Goal: Check status: Check status

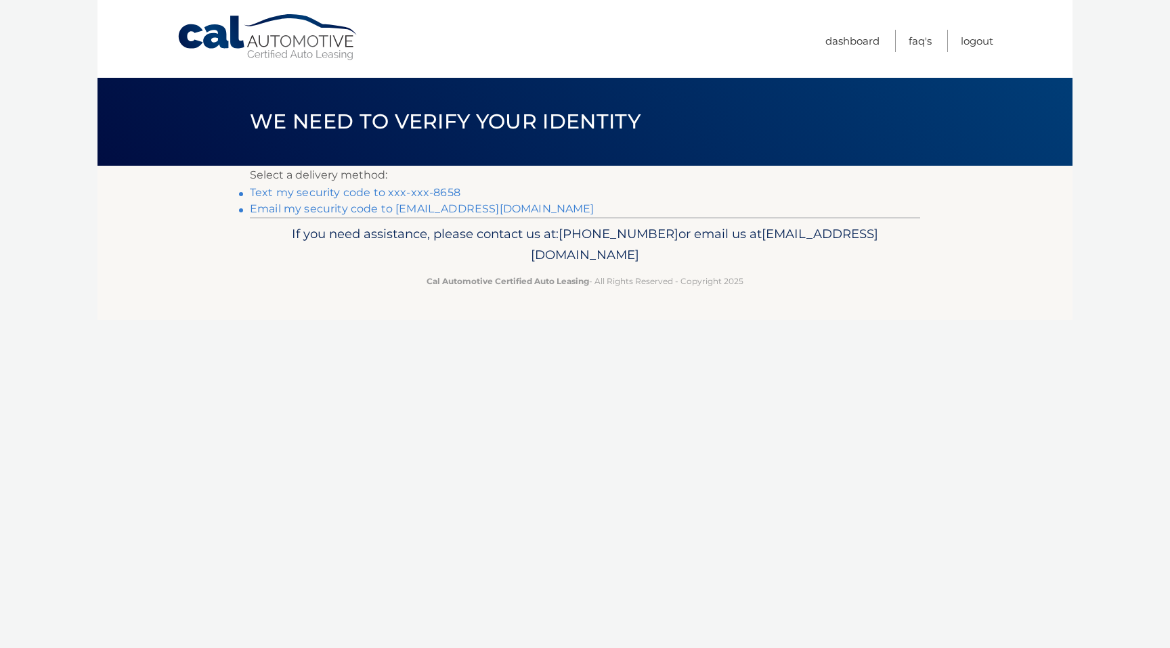
click at [411, 196] on link "Text my security code to xxx-xxx-8658" at bounding box center [355, 192] width 210 height 13
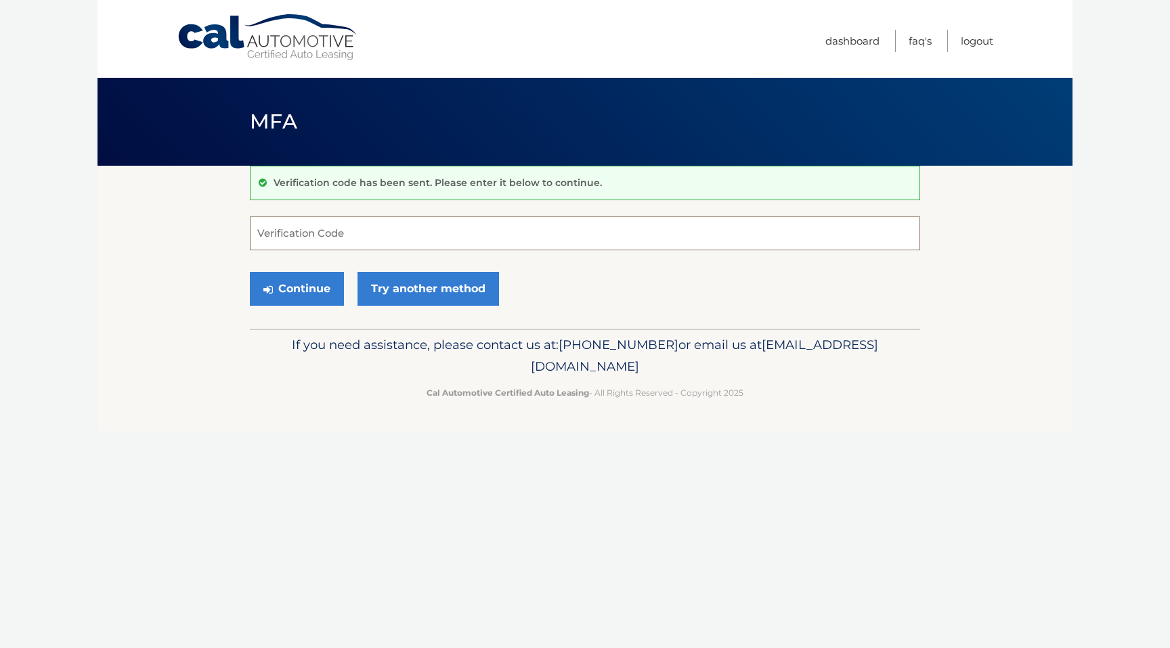
click at [380, 236] on input "Verification Code" at bounding box center [585, 234] width 670 height 34
click at [350, 238] on input "Verification Code" at bounding box center [585, 234] width 670 height 34
type input "820016"
click at [298, 288] on button "Continue" at bounding box center [297, 289] width 94 height 34
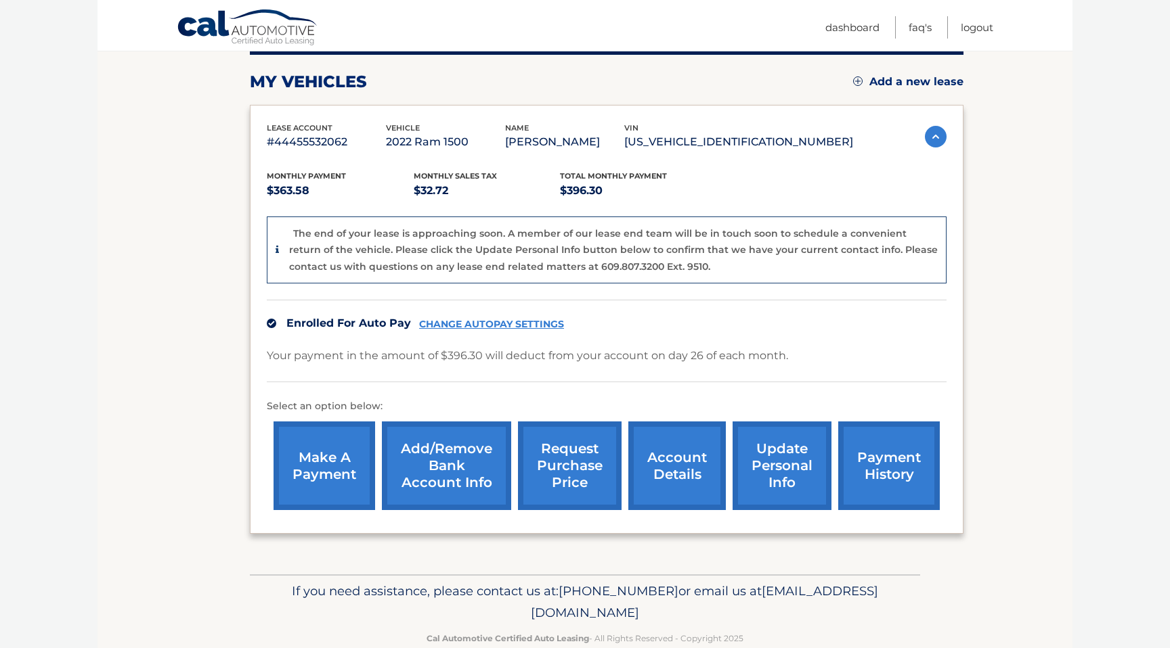
scroll to position [176, 0]
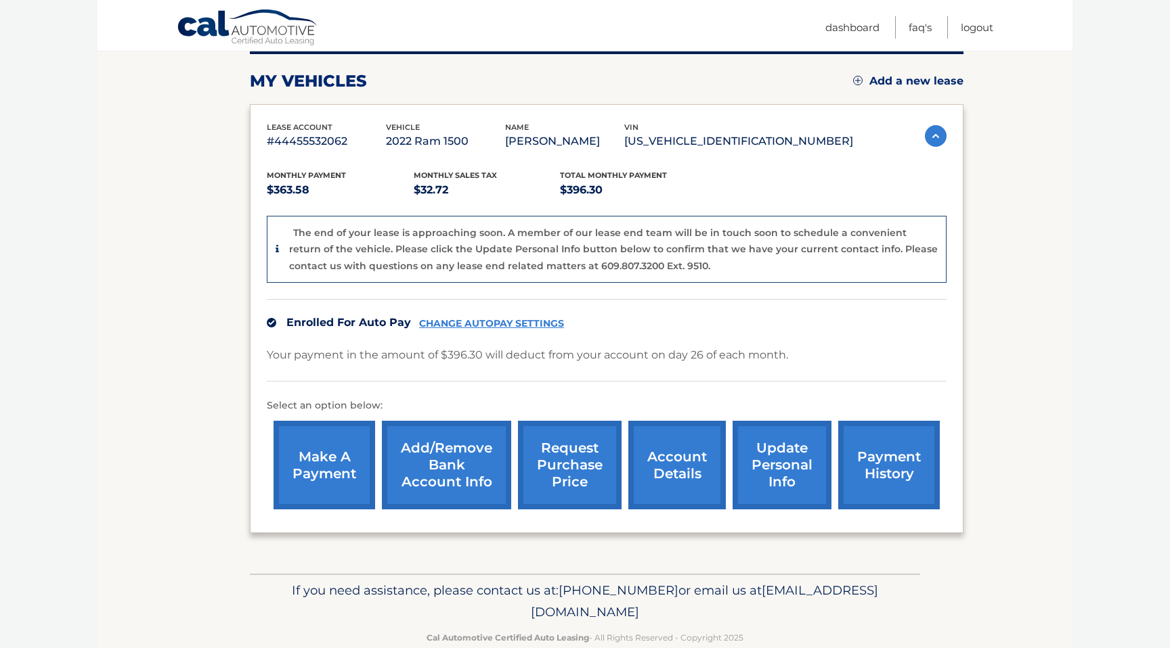
click at [891, 447] on link "payment history" at bounding box center [889, 465] width 102 height 89
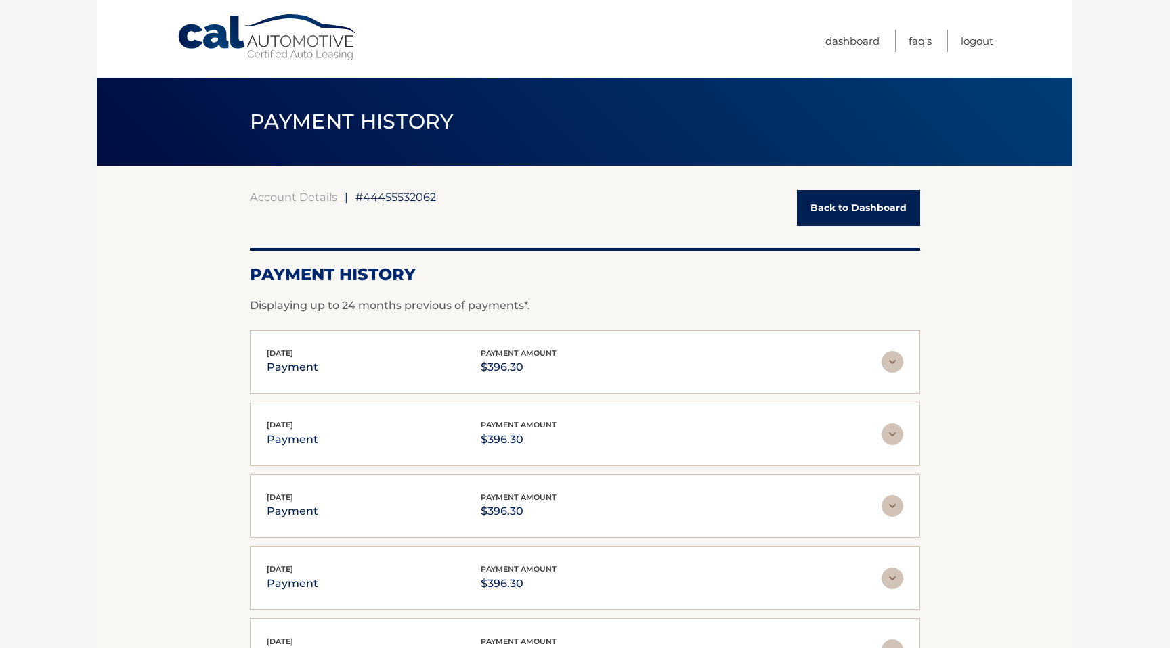
click at [857, 209] on link "Back to Dashboard" at bounding box center [858, 208] width 123 height 36
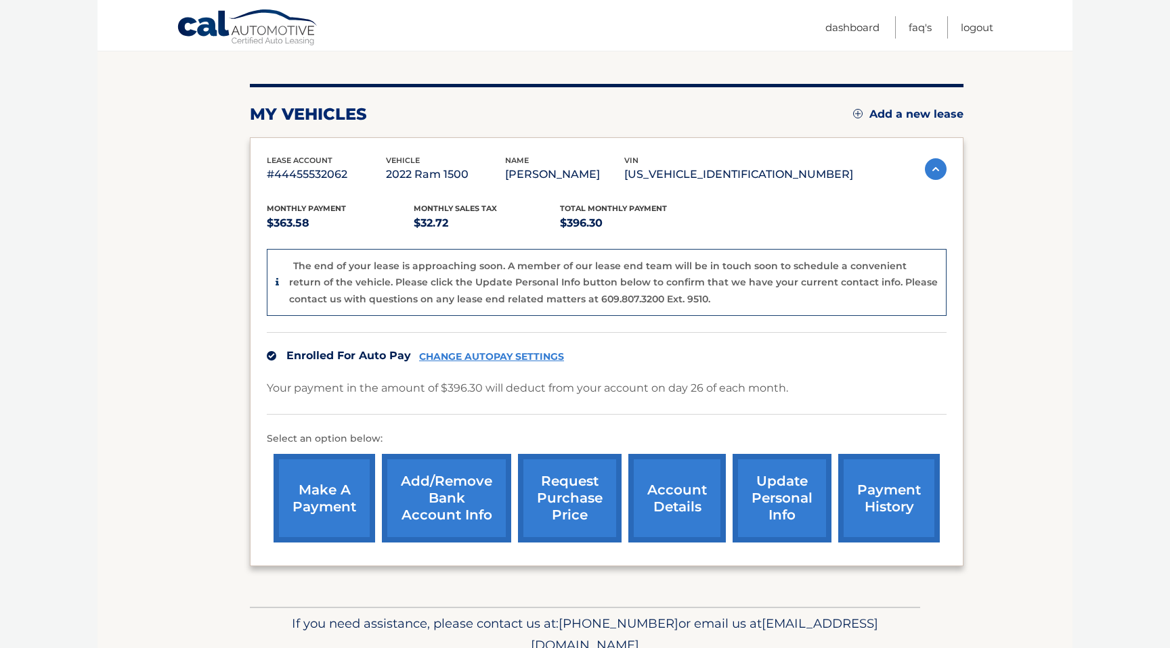
scroll to position [151, 0]
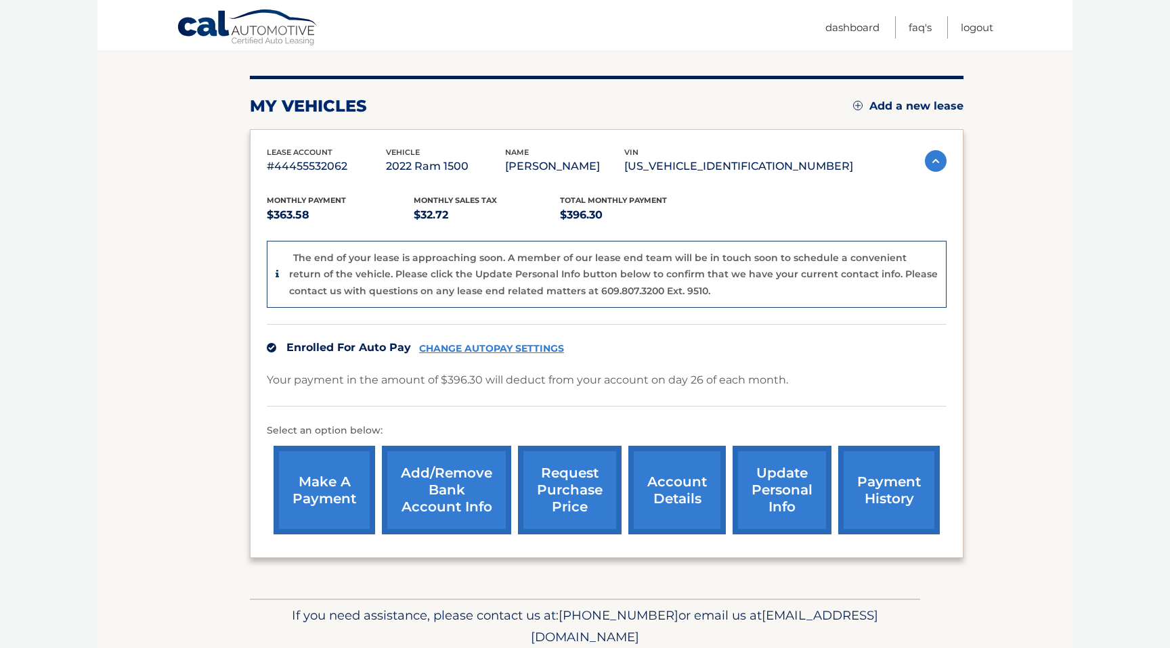
click at [674, 493] on link "account details" at bounding box center [676, 490] width 97 height 89
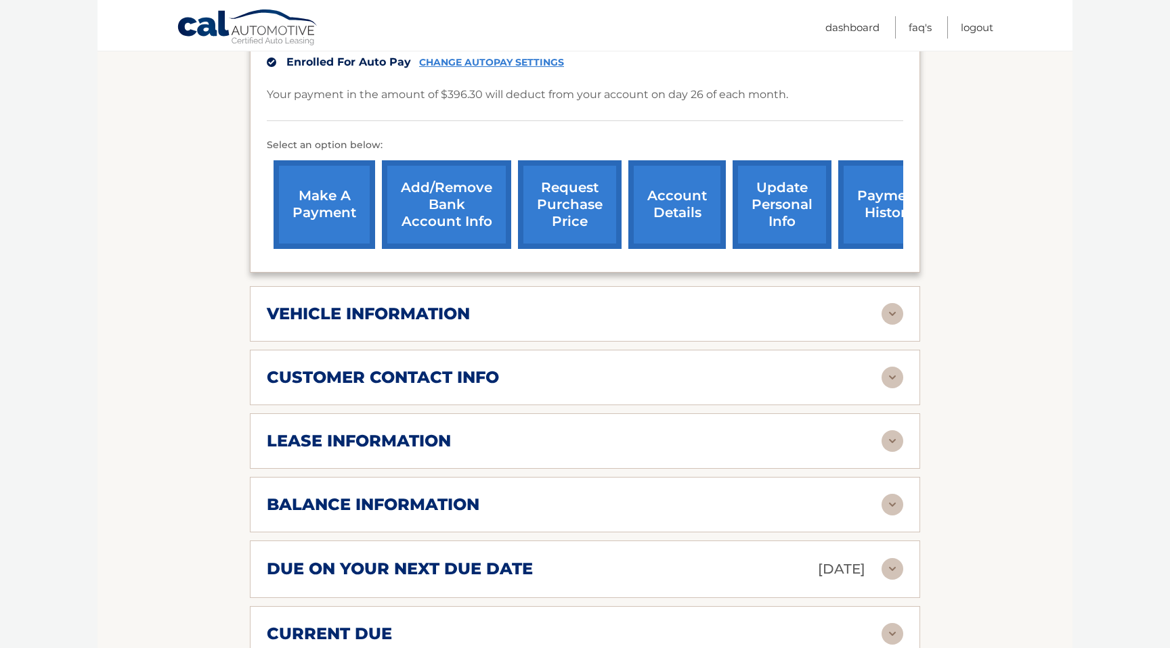
scroll to position [378, 0]
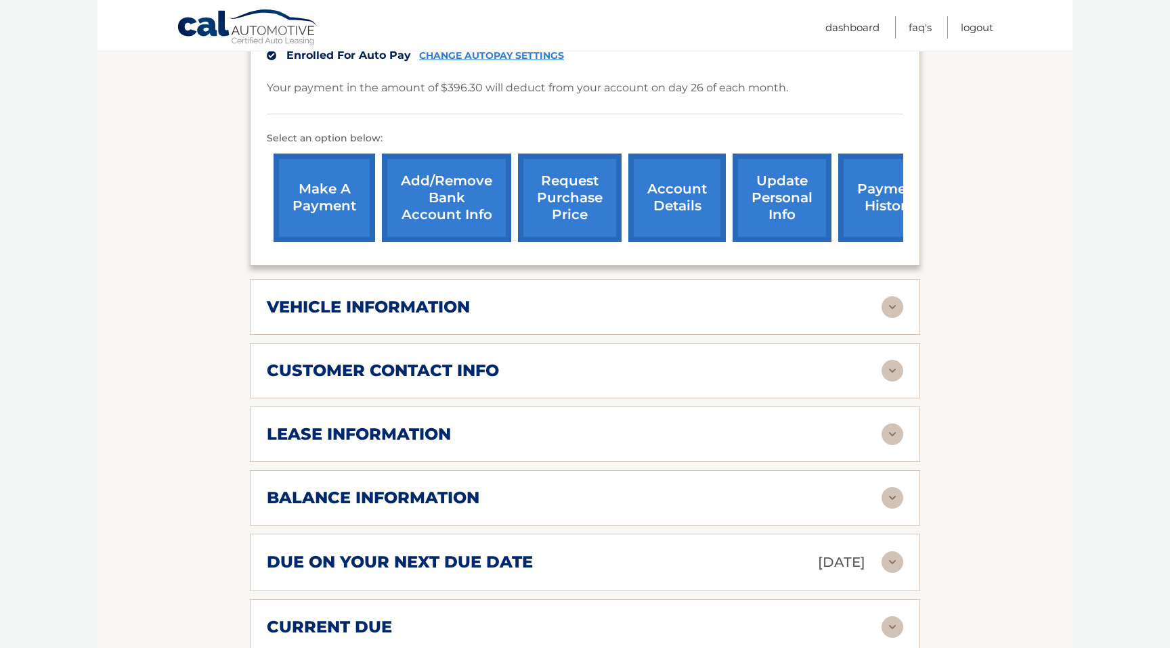
click at [899, 303] on img at bounding box center [892, 307] width 22 height 22
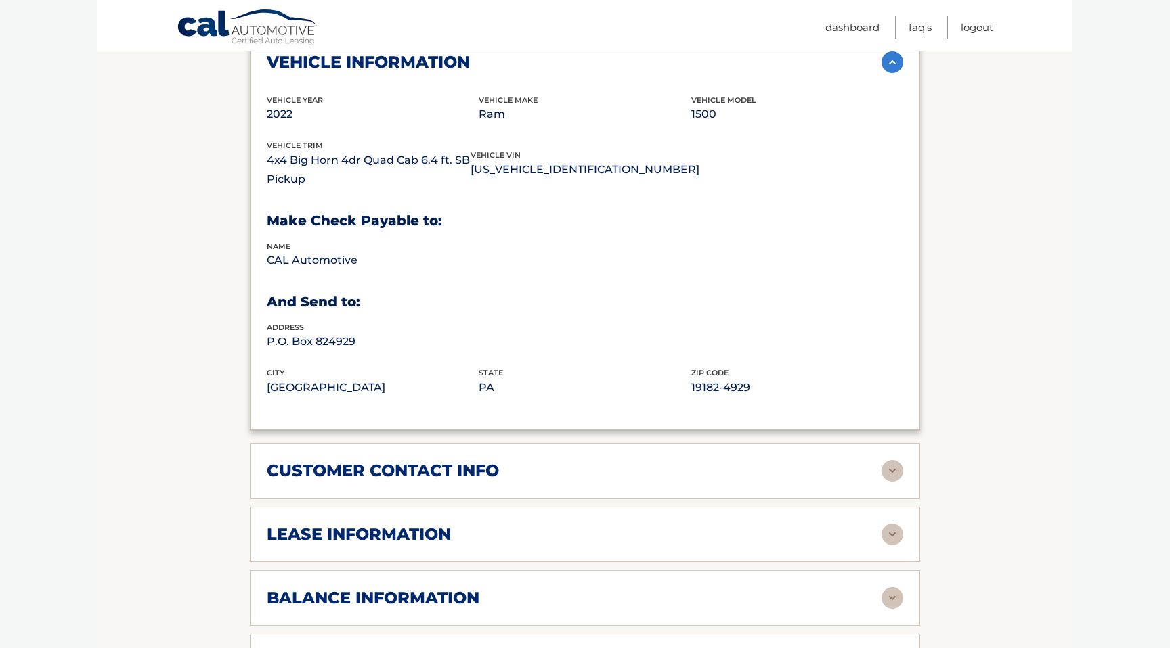
scroll to position [704, 0]
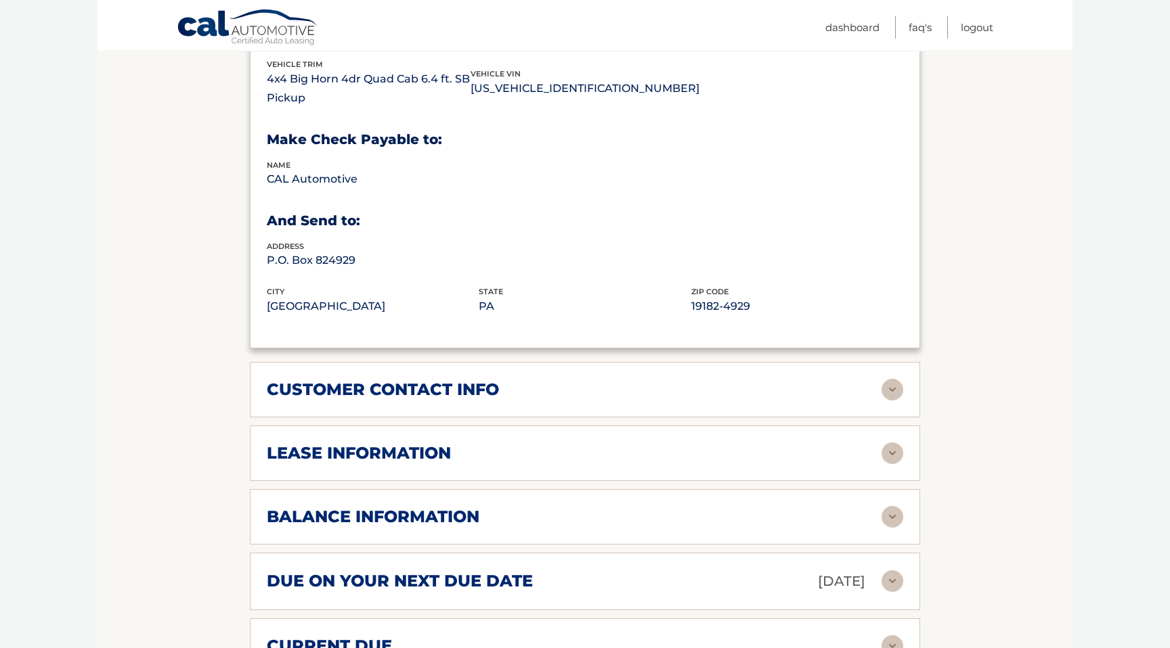
click at [895, 454] on img at bounding box center [892, 454] width 22 height 22
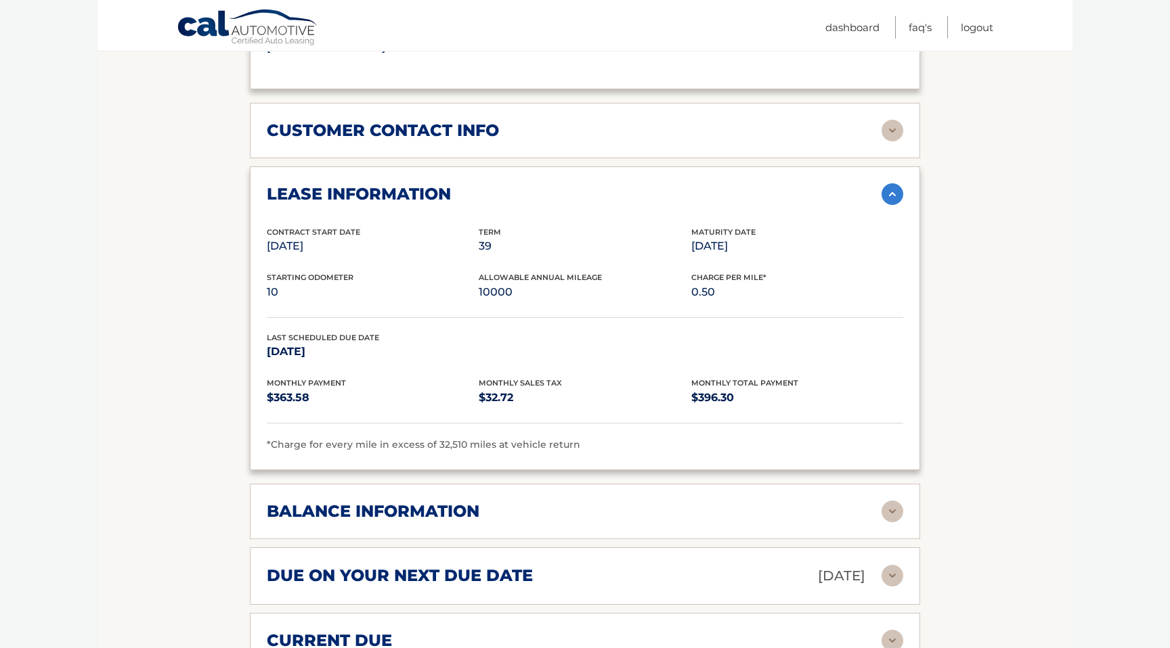
scroll to position [977, 0]
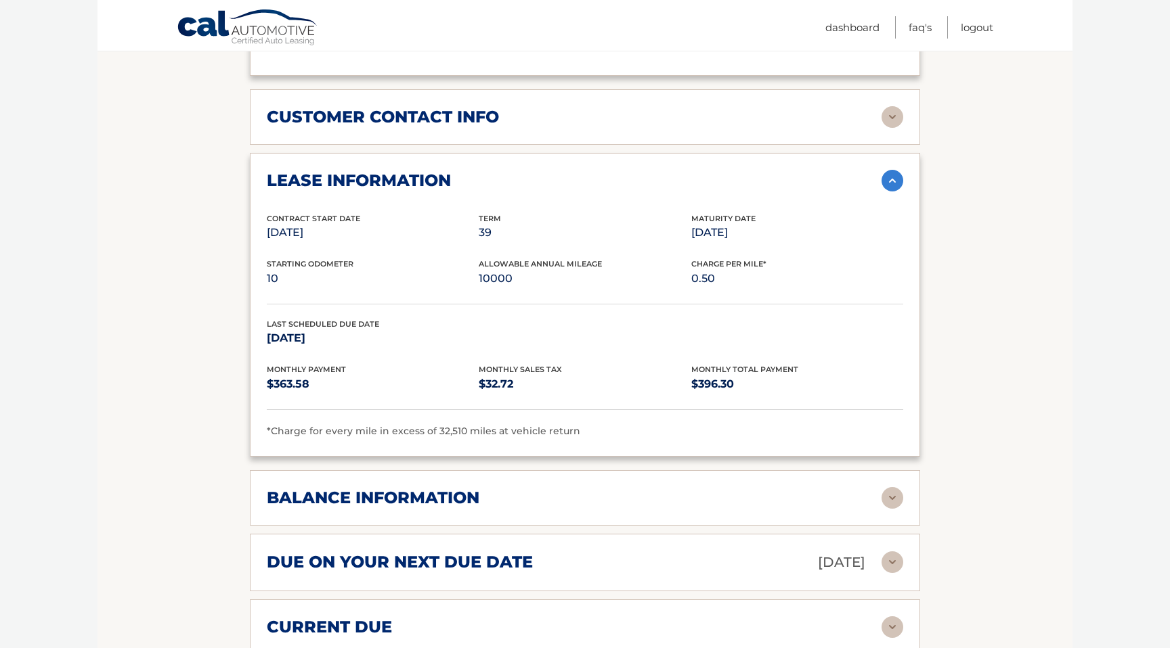
click at [890, 503] on img at bounding box center [892, 498] width 22 height 22
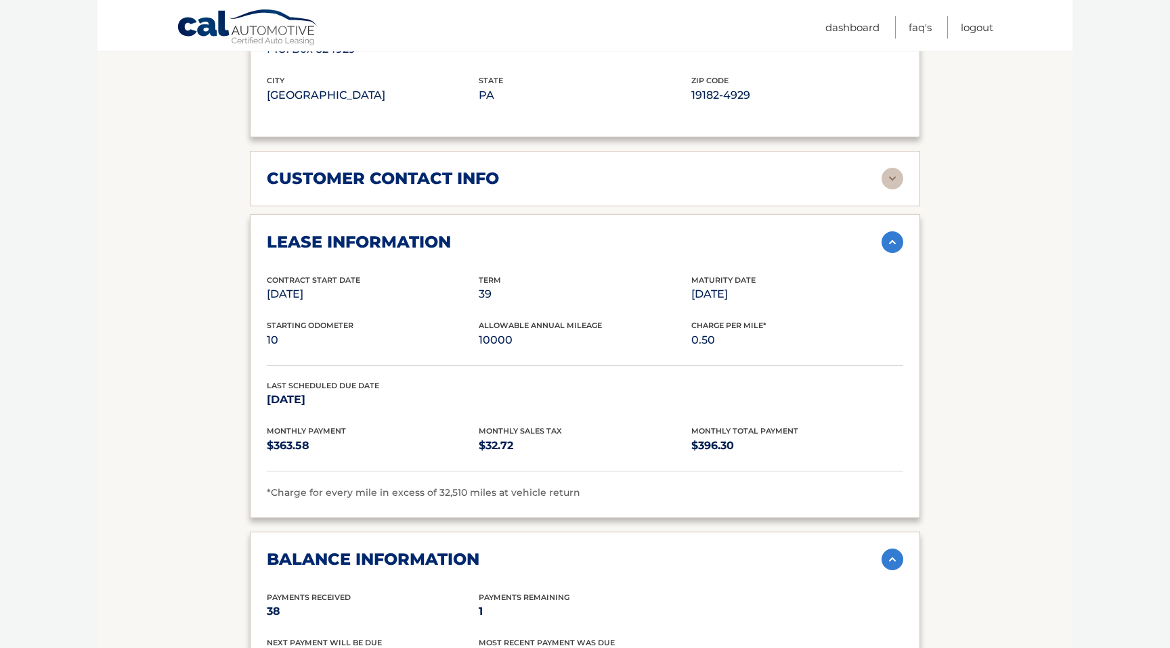
scroll to position [916, 0]
click at [887, 179] on img at bounding box center [892, 178] width 22 height 22
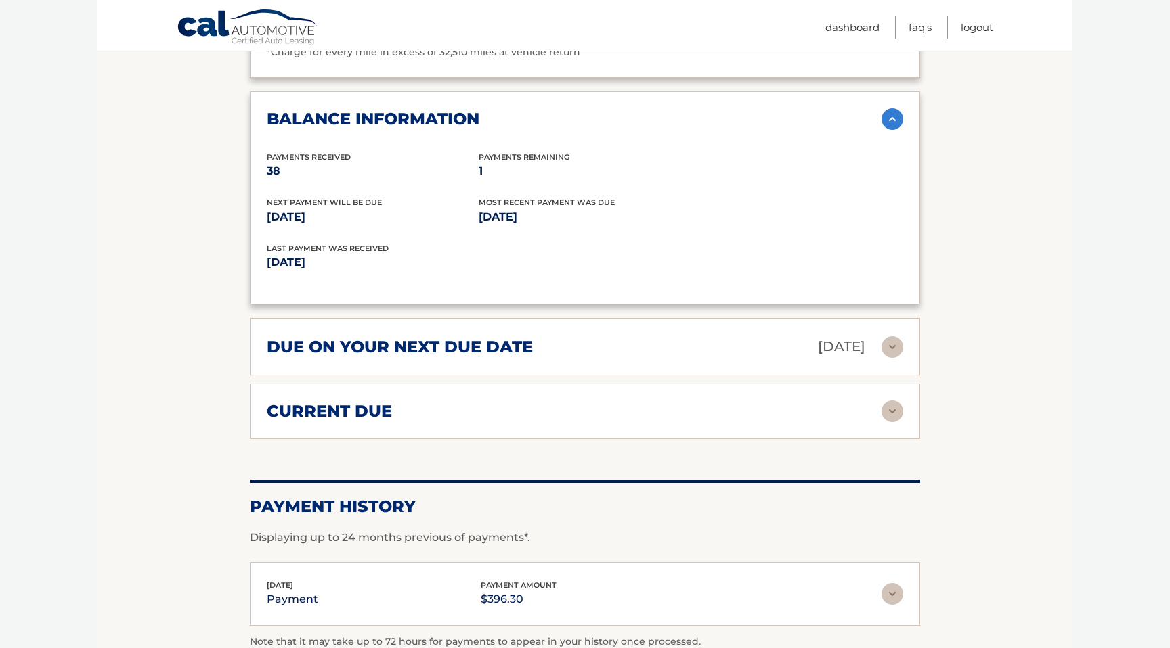
scroll to position [1643, 0]
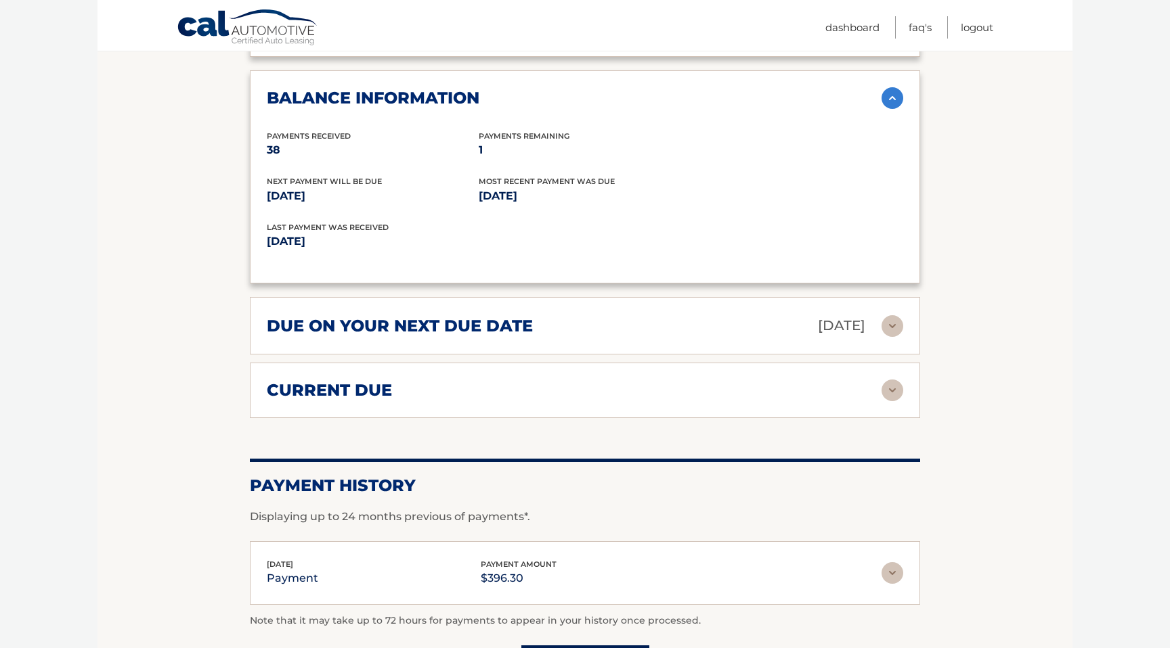
click at [888, 328] on img at bounding box center [892, 326] width 22 height 22
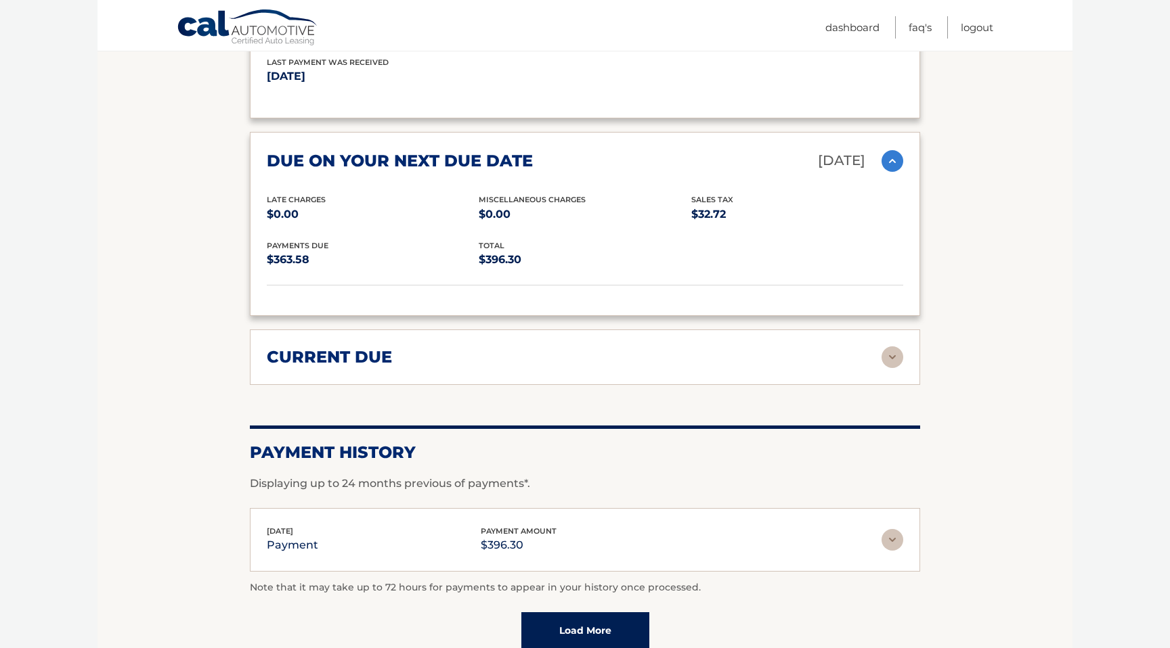
click at [891, 347] on img at bounding box center [892, 358] width 22 height 22
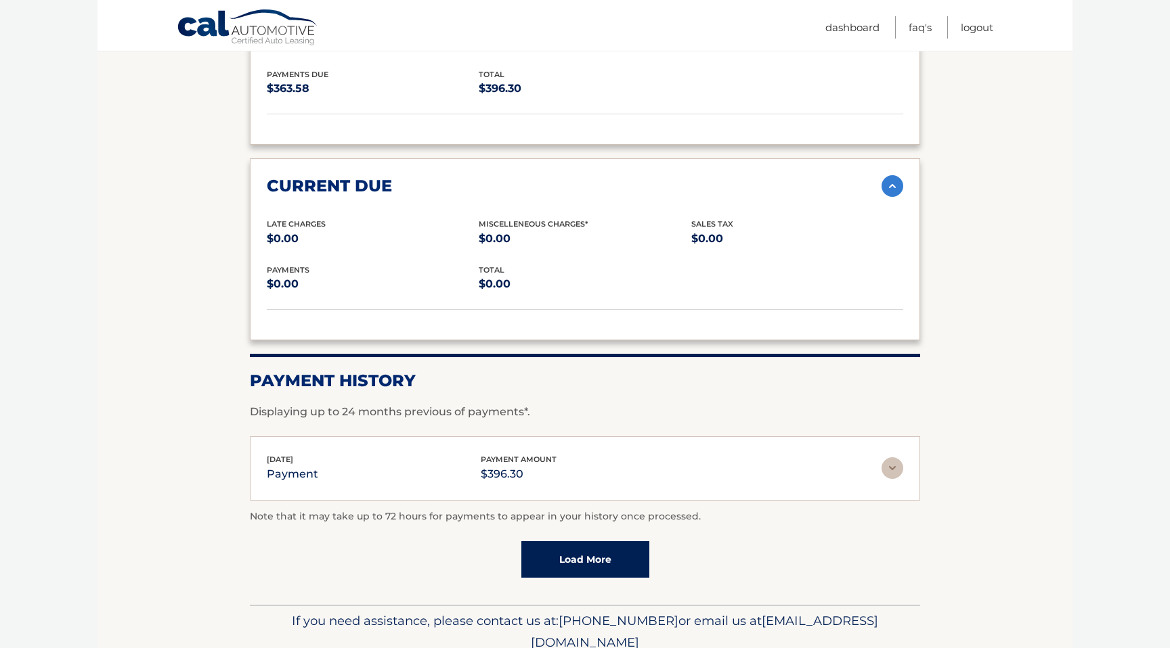
scroll to position [2020, 0]
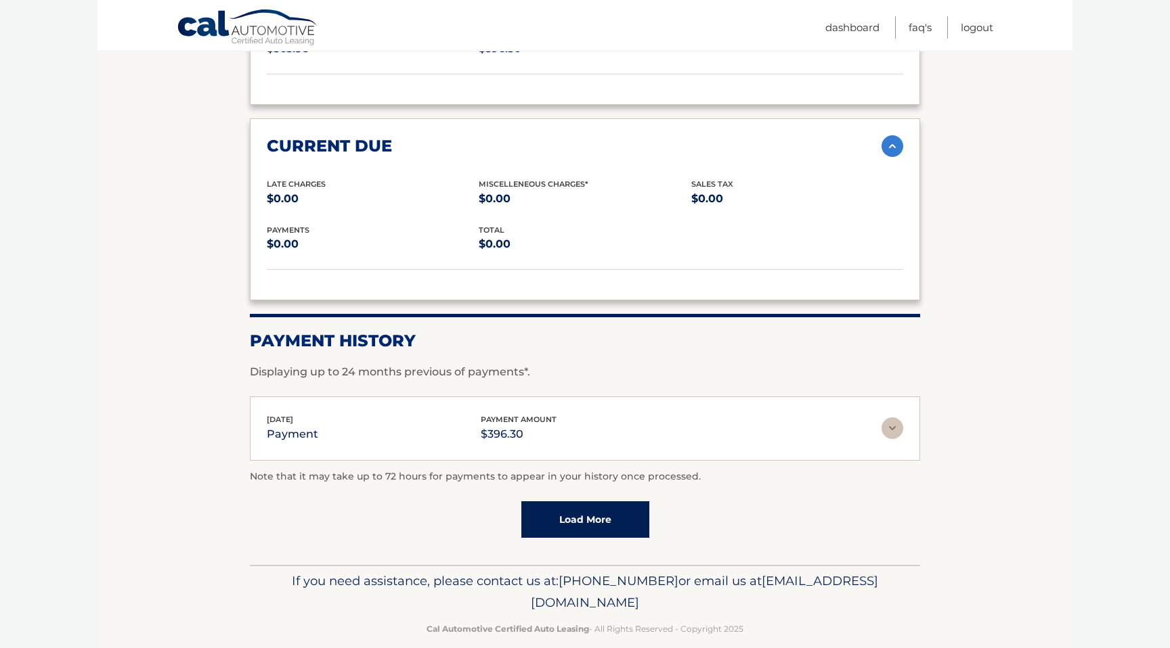
click at [890, 418] on img at bounding box center [892, 429] width 22 height 22
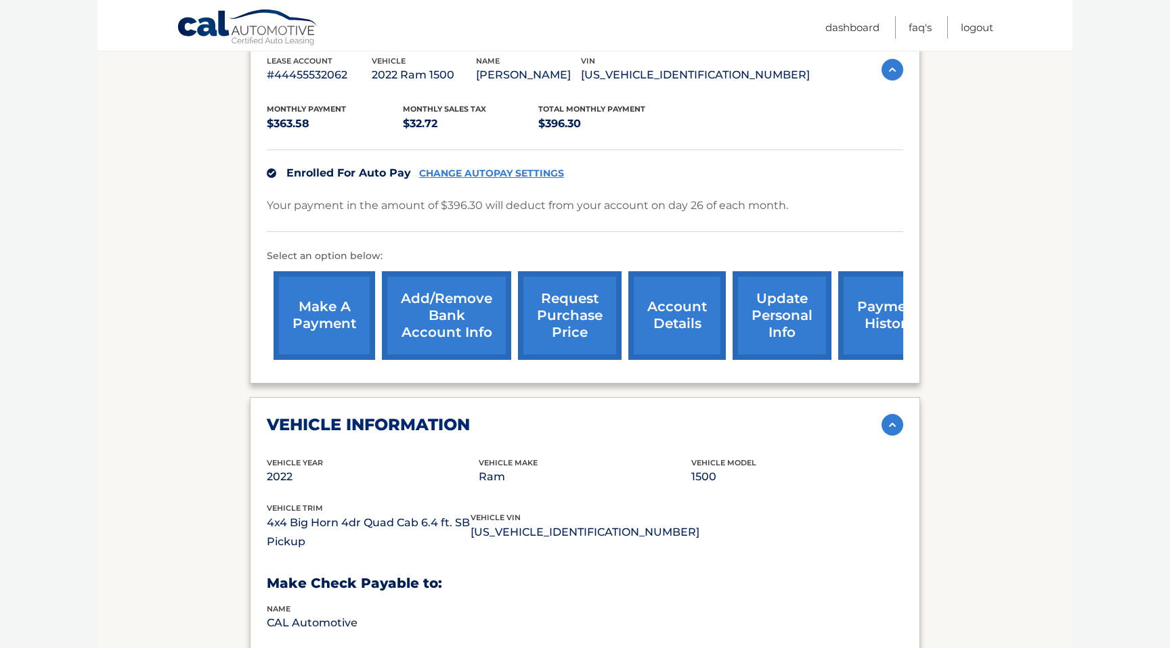
scroll to position [0, 0]
